Goal: Transaction & Acquisition: Purchase product/service

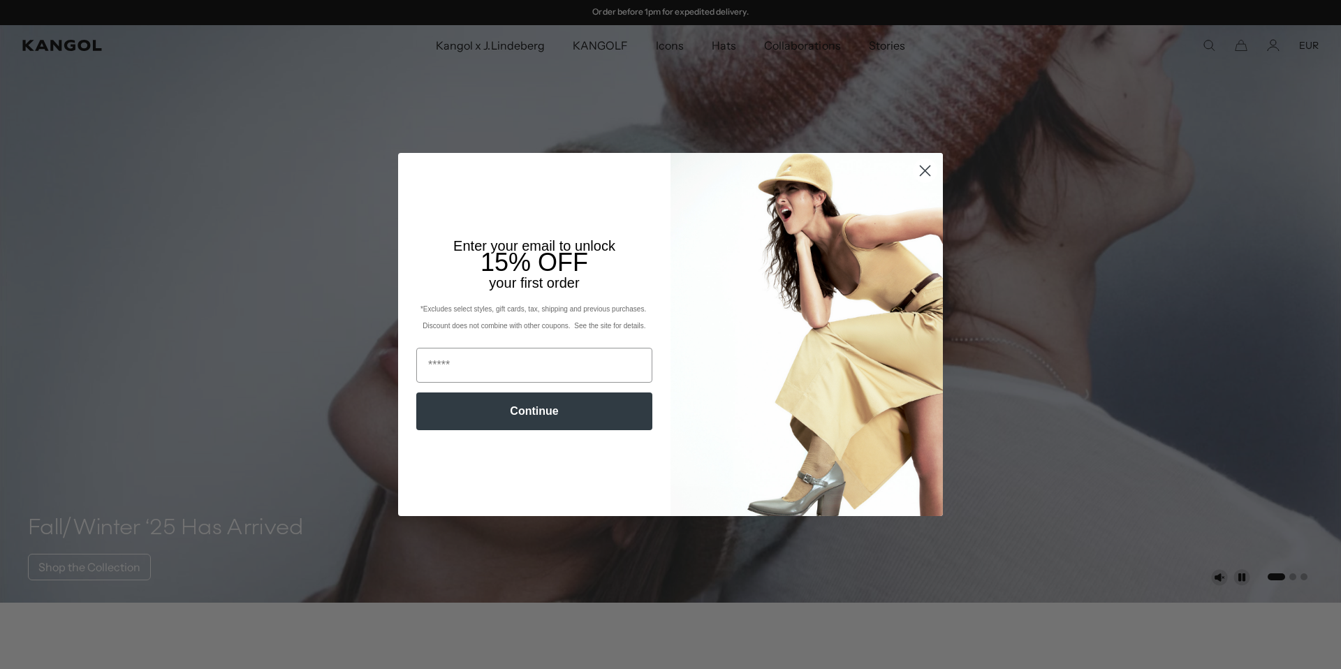
click at [921, 168] on circle "Close dialog" at bounding box center [925, 170] width 23 height 23
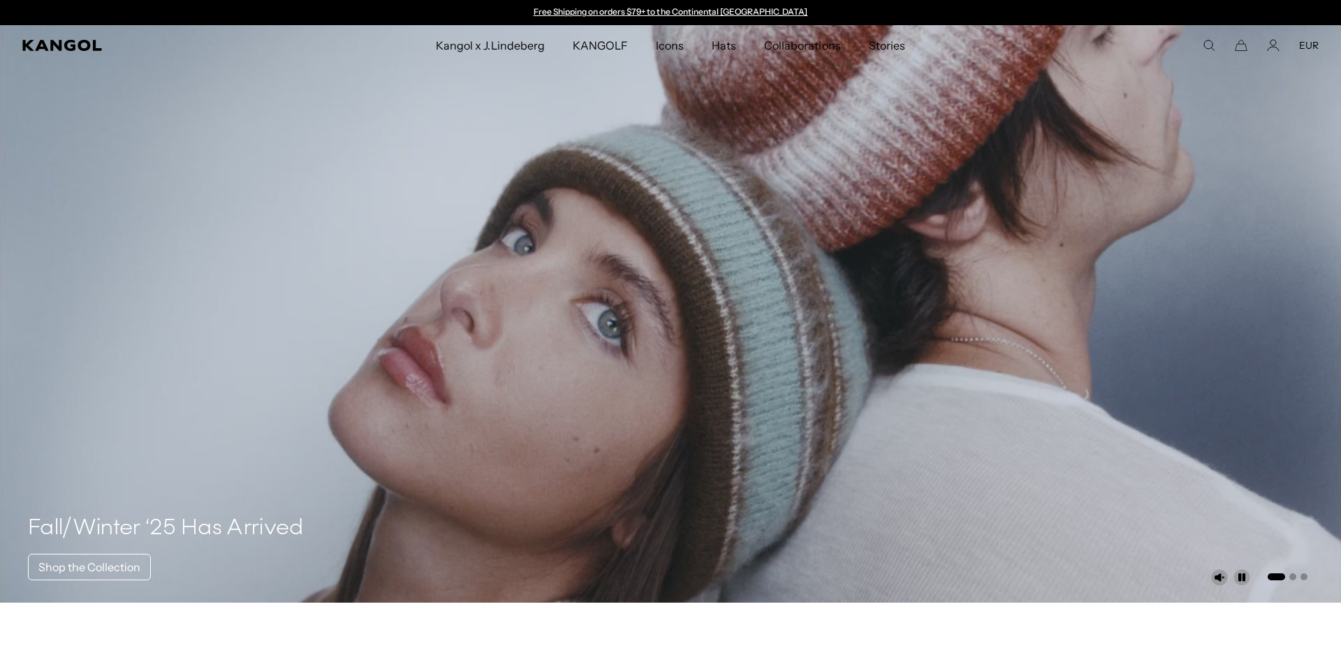
click at [1203, 43] on icon "Search here" at bounding box center [1209, 45] width 13 height 13
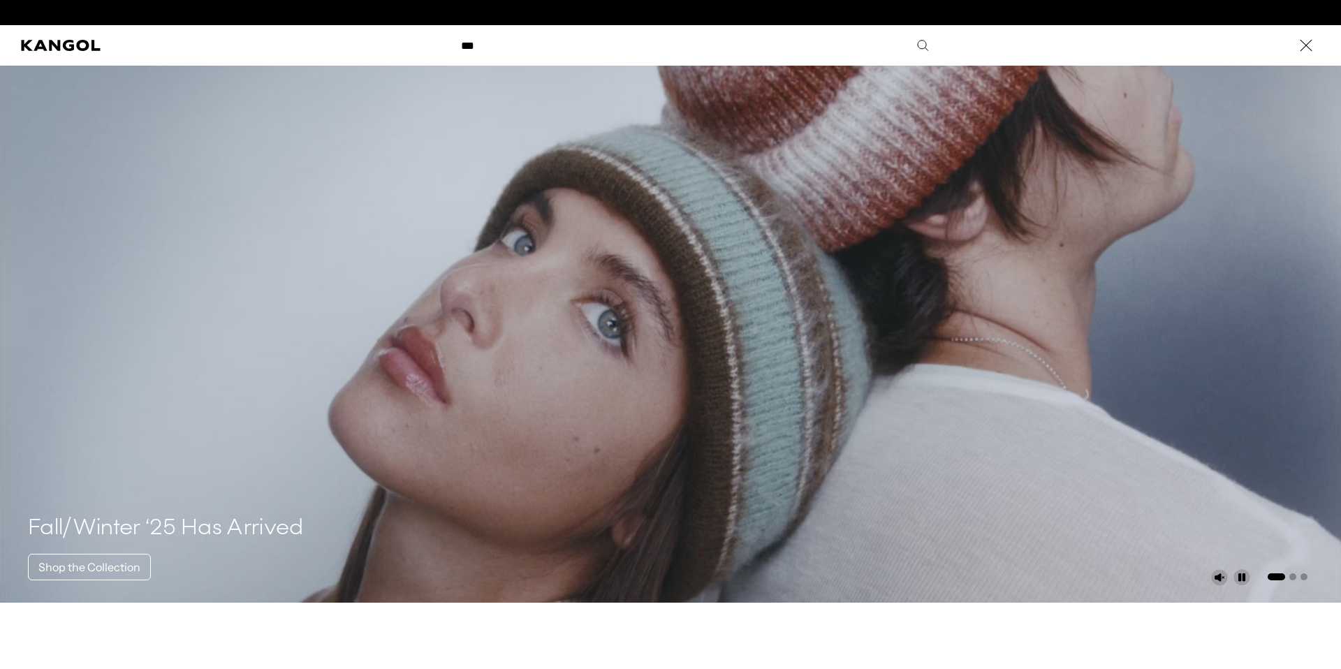
scroll to position [0, 288]
type input "***"
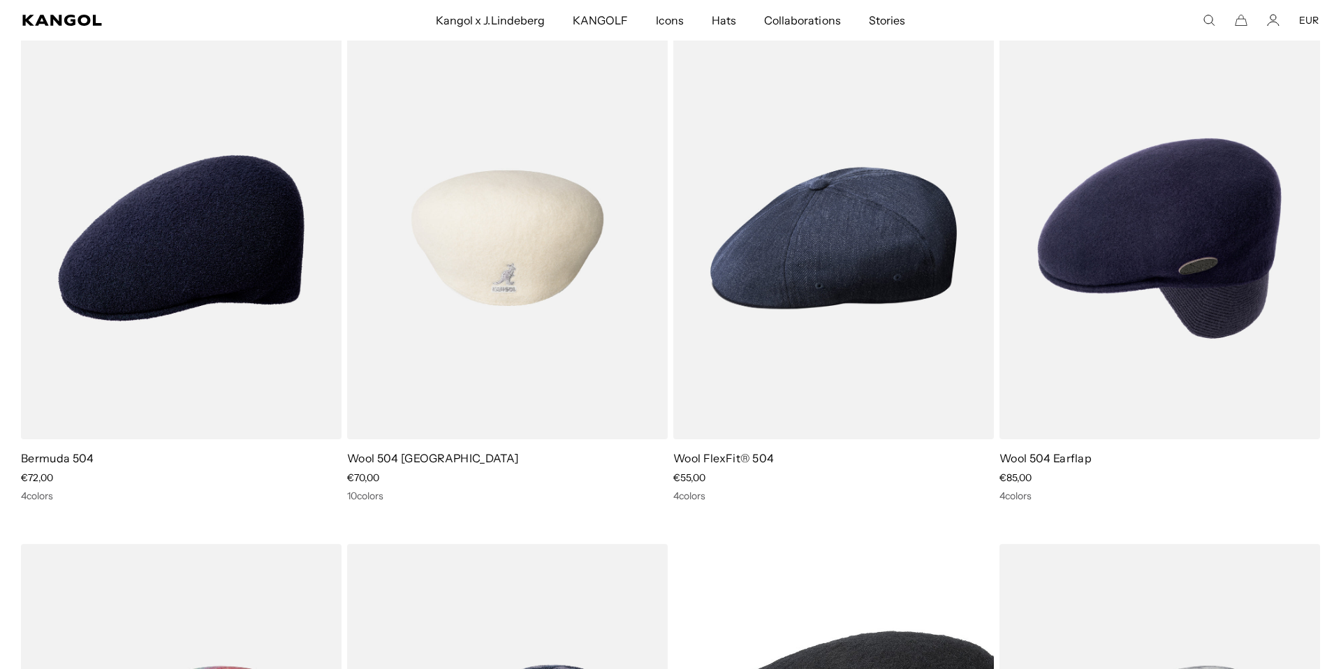
click at [407, 418] on img at bounding box center [507, 238] width 321 height 402
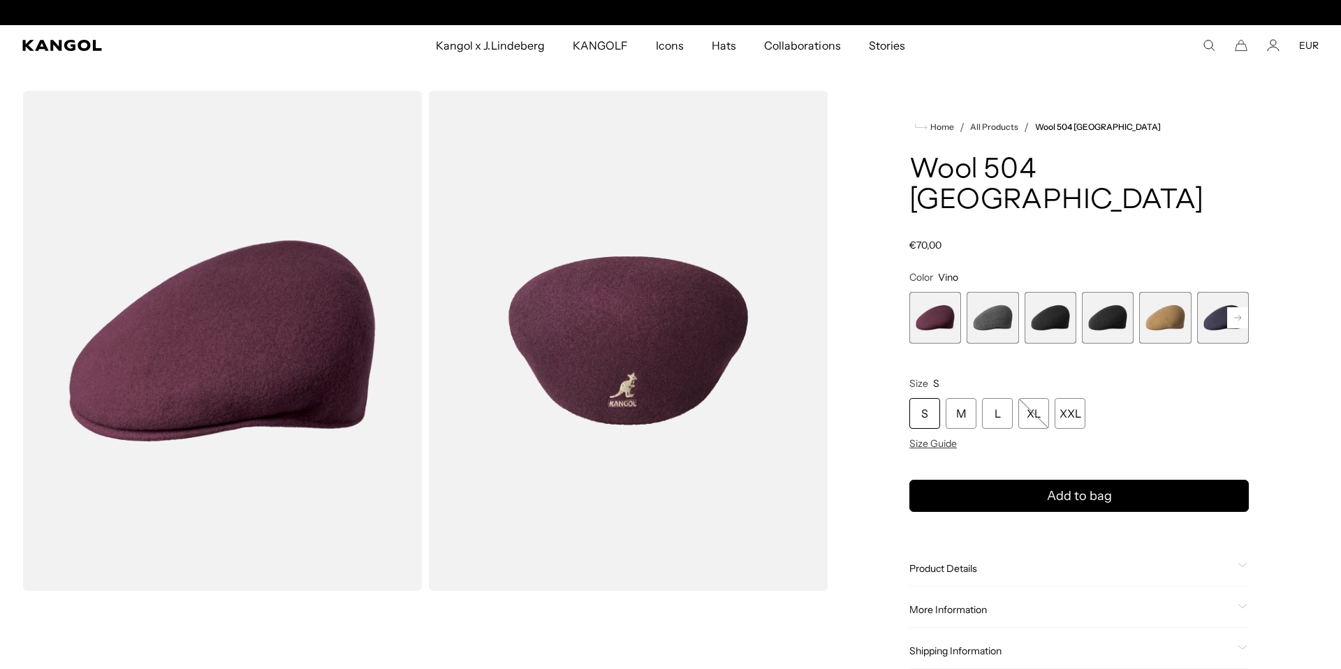
scroll to position [0, 288]
